Goal: Information Seeking & Learning: Learn about a topic

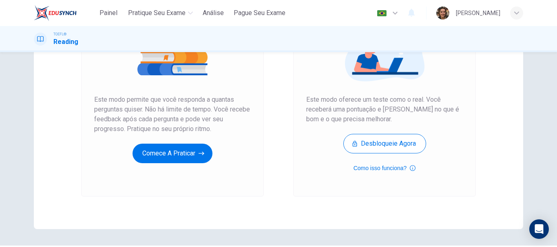
scroll to position [147, 0]
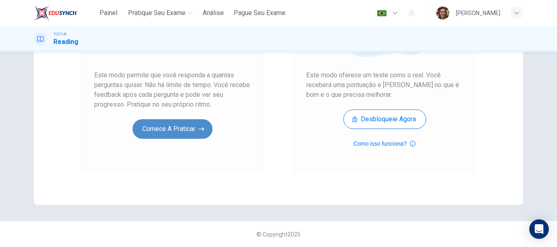
click at [169, 127] on button "Comece a praticar" at bounding box center [172, 129] width 80 height 20
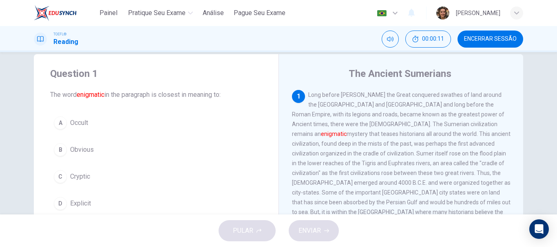
scroll to position [36, 0]
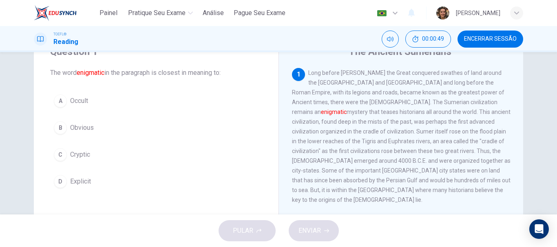
click at [63, 103] on div "A" at bounding box center [60, 101] width 13 height 13
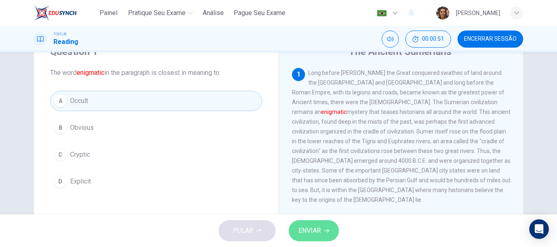
click at [313, 222] on button "ENVIAR" at bounding box center [313, 230] width 50 height 21
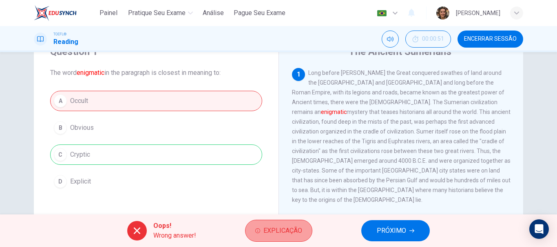
click at [299, 231] on span "Explicação" at bounding box center [282, 230] width 39 height 11
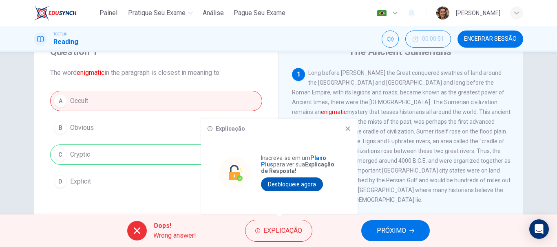
click at [313, 187] on button "Desbloqueie agora" at bounding box center [292, 185] width 62 height 14
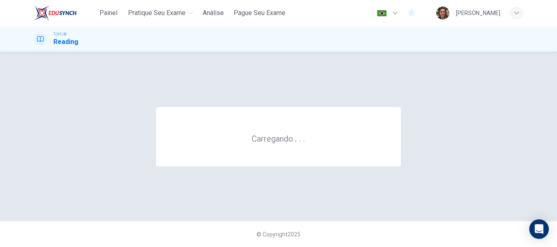
scroll to position [0, 0]
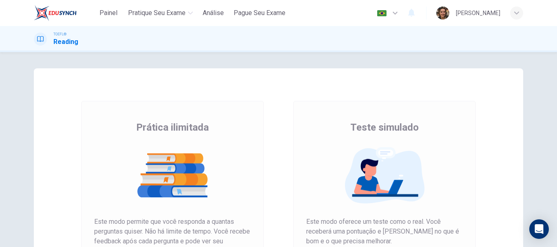
scroll to position [122, 0]
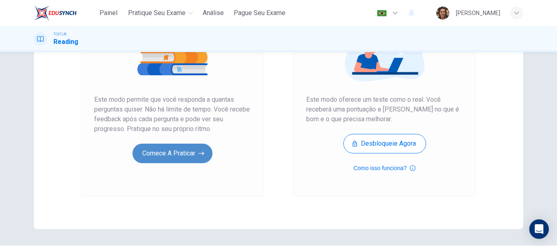
click at [155, 157] on button "Comece a praticar" at bounding box center [172, 154] width 80 height 20
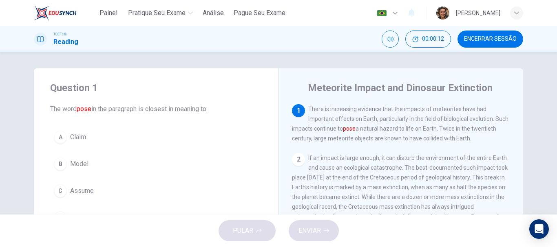
scroll to position [41, 0]
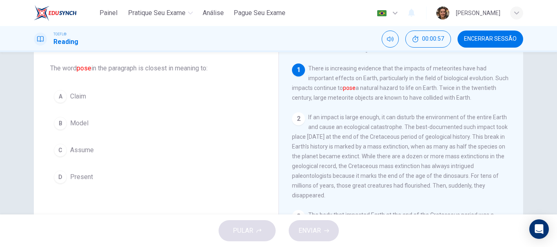
click at [64, 123] on div "B" at bounding box center [60, 123] width 13 height 13
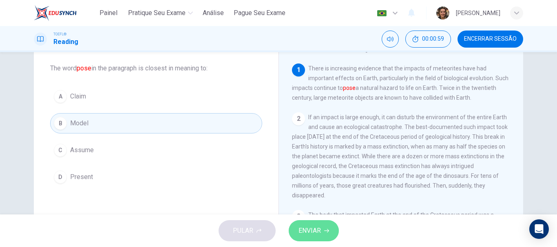
click at [303, 232] on span "ENVIAR" at bounding box center [309, 230] width 22 height 11
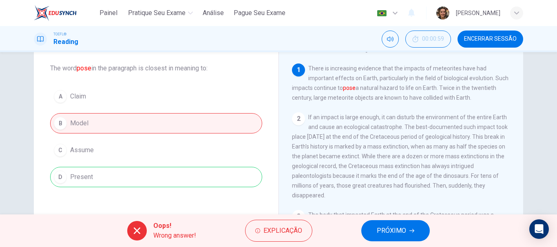
scroll to position [81, 0]
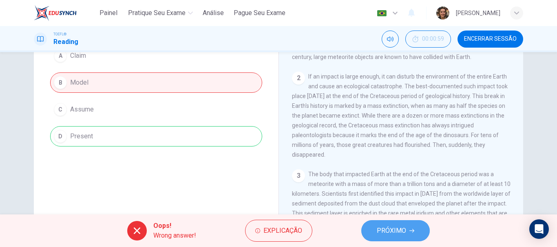
click at [387, 229] on span "PRÓXIMO" at bounding box center [390, 230] width 29 height 11
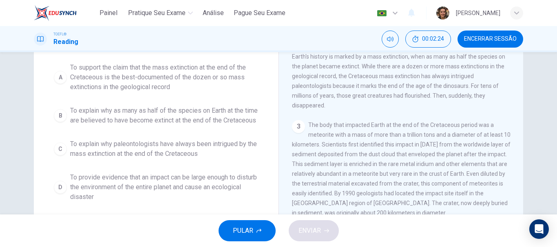
scroll to position [86, 0]
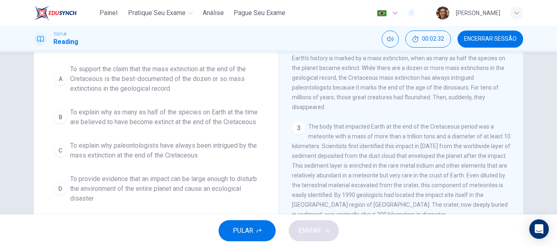
click at [61, 79] on div "A" at bounding box center [60, 79] width 13 height 13
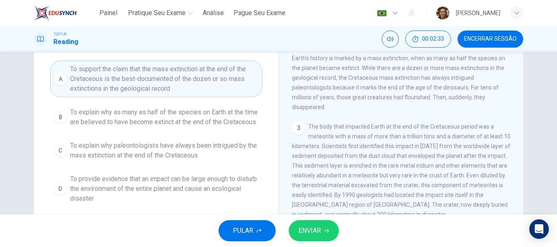
click at [313, 226] on span "ENVIAR" at bounding box center [309, 230] width 22 height 11
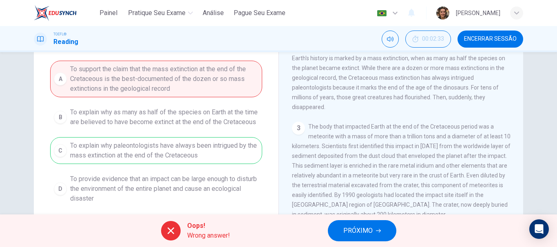
click at [375, 230] on button "PRÓXIMO" at bounding box center [362, 230] width 68 height 21
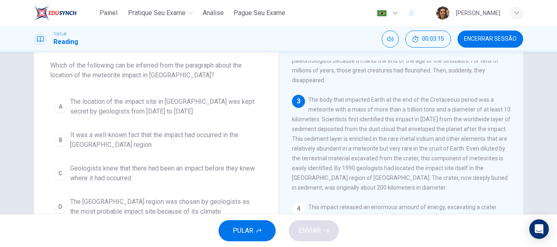
scroll to position [118, 0]
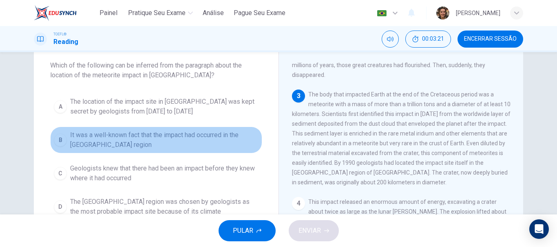
click at [93, 136] on span "It was a well-known fact that the impact had occurred in the [GEOGRAPHIC_DATA] …" at bounding box center [164, 140] width 188 height 20
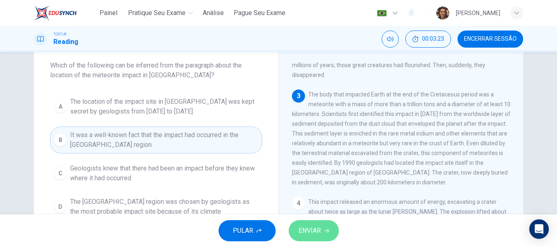
click at [310, 228] on span "ENVIAR" at bounding box center [309, 230] width 22 height 11
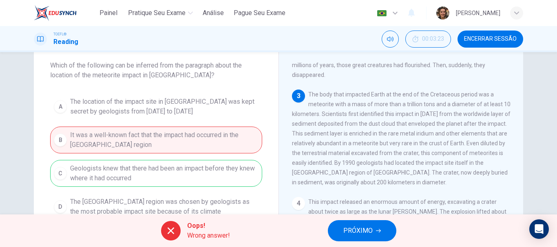
click at [357, 228] on span "PRÓXIMO" at bounding box center [357, 230] width 29 height 11
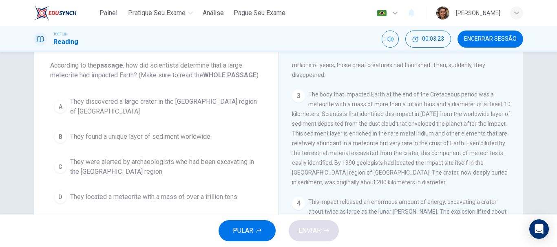
scroll to position [0, 0]
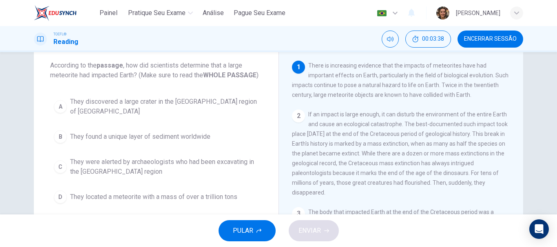
click at [87, 101] on span "They discovered a large crater in the [GEOGRAPHIC_DATA] region of [GEOGRAPHIC_D…" at bounding box center [164, 107] width 188 height 20
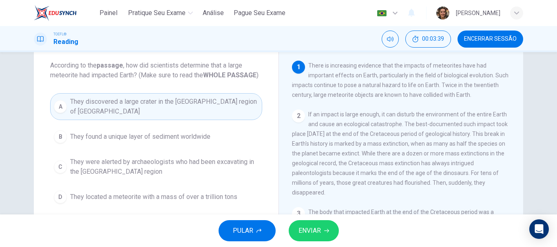
click at [320, 236] on span "ENVIAR" at bounding box center [309, 230] width 22 height 11
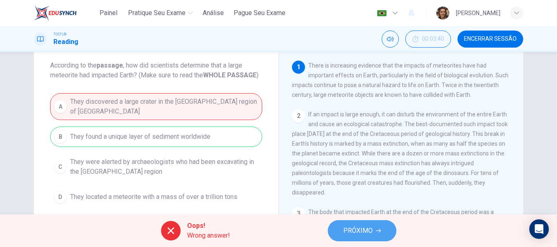
click at [361, 231] on span "PRÓXIMO" at bounding box center [357, 230] width 29 height 11
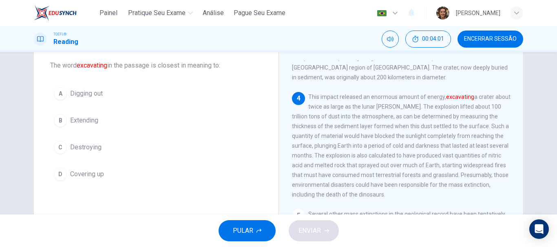
click at [90, 147] on span "Destroying" at bounding box center [85, 148] width 31 height 10
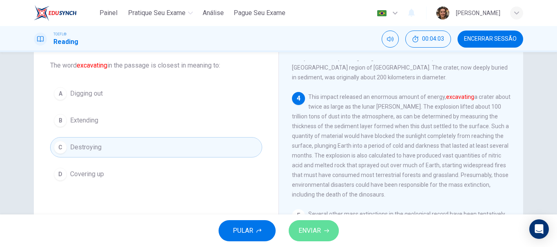
click at [310, 233] on span "ENVIAR" at bounding box center [309, 230] width 22 height 11
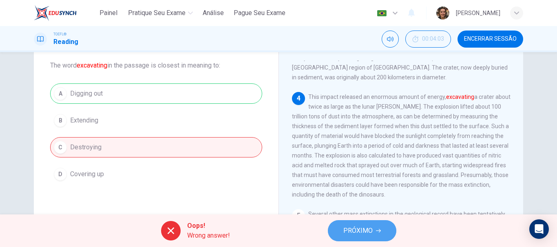
click at [358, 236] on span "PRÓXIMO" at bounding box center [357, 230] width 29 height 11
